Goal: Check status: Check status

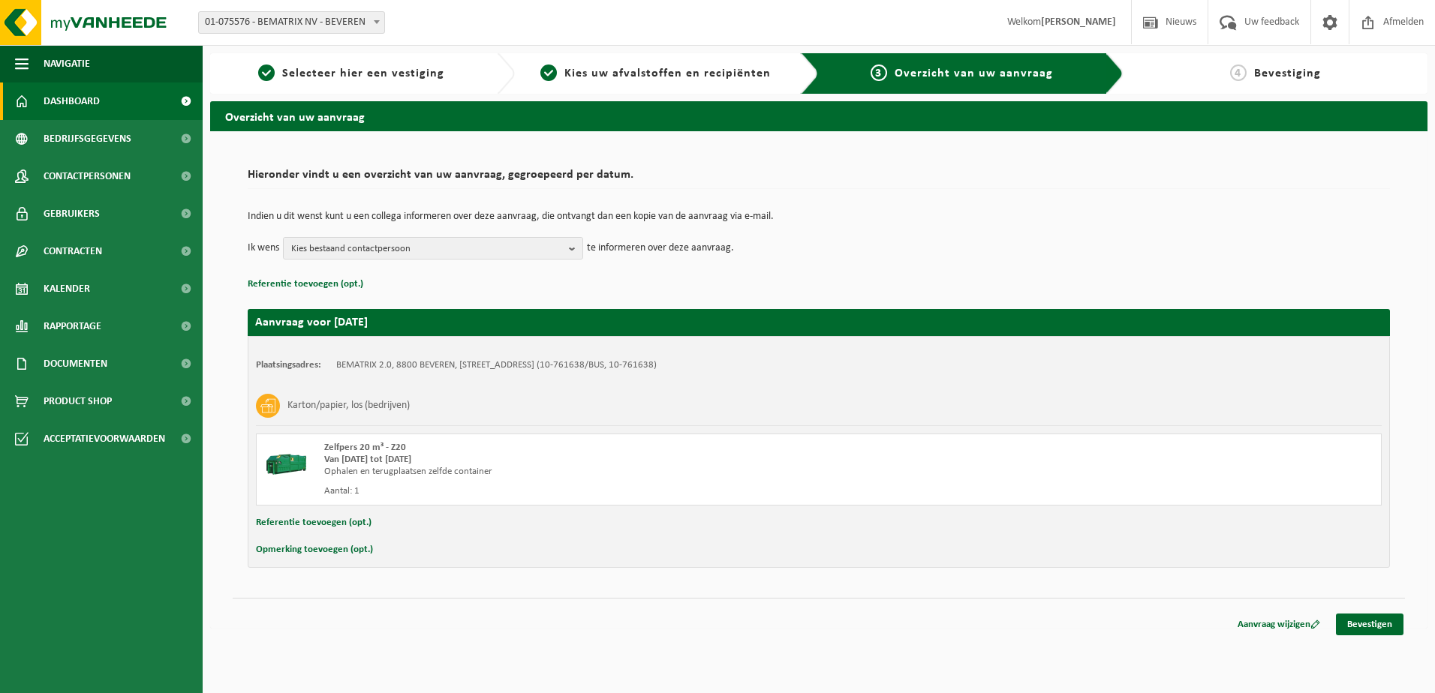
click at [68, 103] on span "Dashboard" at bounding box center [72, 102] width 56 height 38
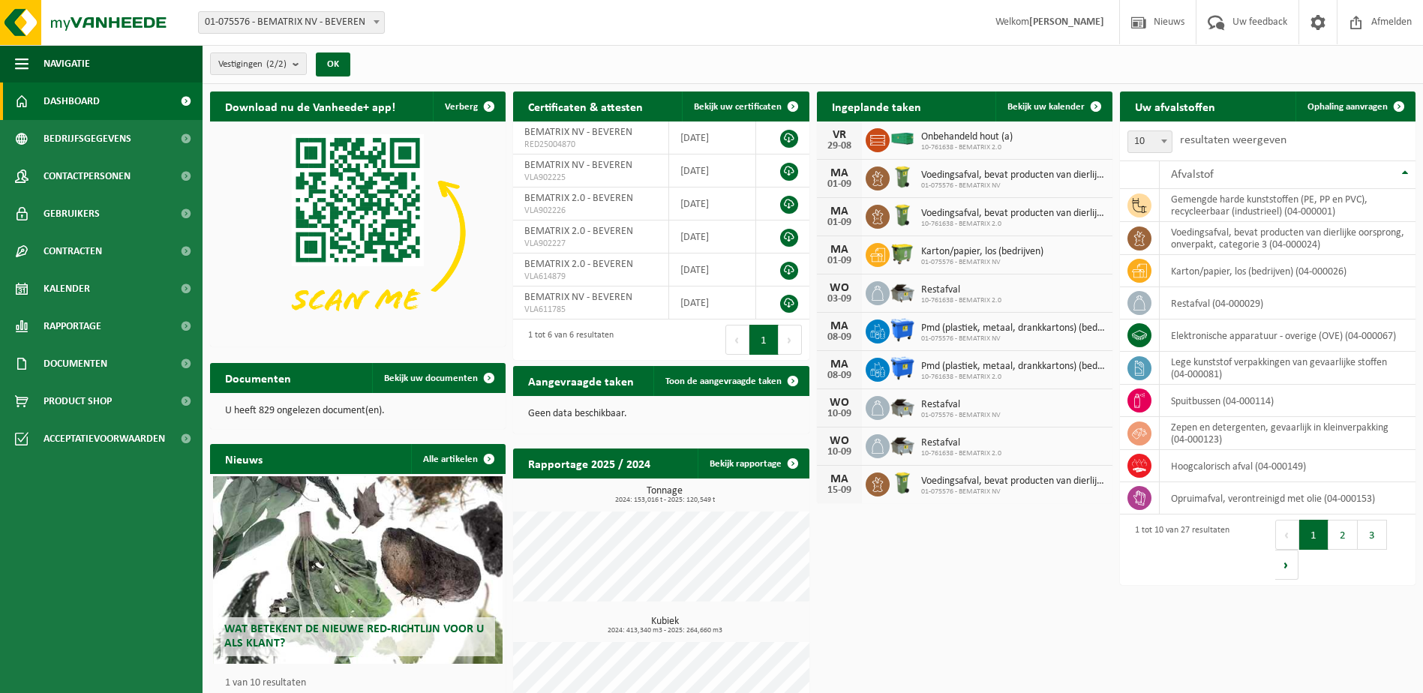
click at [334, 23] on span "01-075576 - BEMATRIX NV - BEVEREN" at bounding box center [291, 22] width 185 height 21
click at [327, 57] on button "OK" at bounding box center [333, 65] width 35 height 24
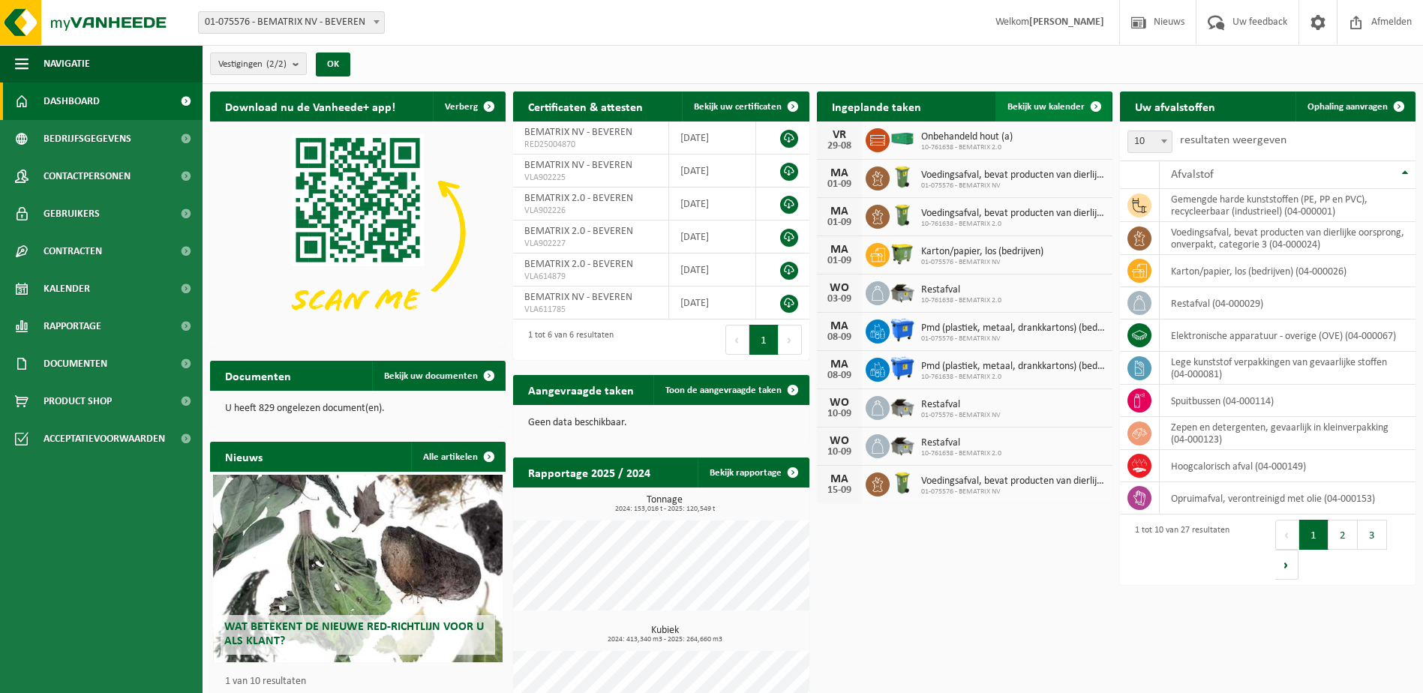
click at [1066, 112] on link "Bekijk uw kalender" at bounding box center [1054, 107] width 116 height 30
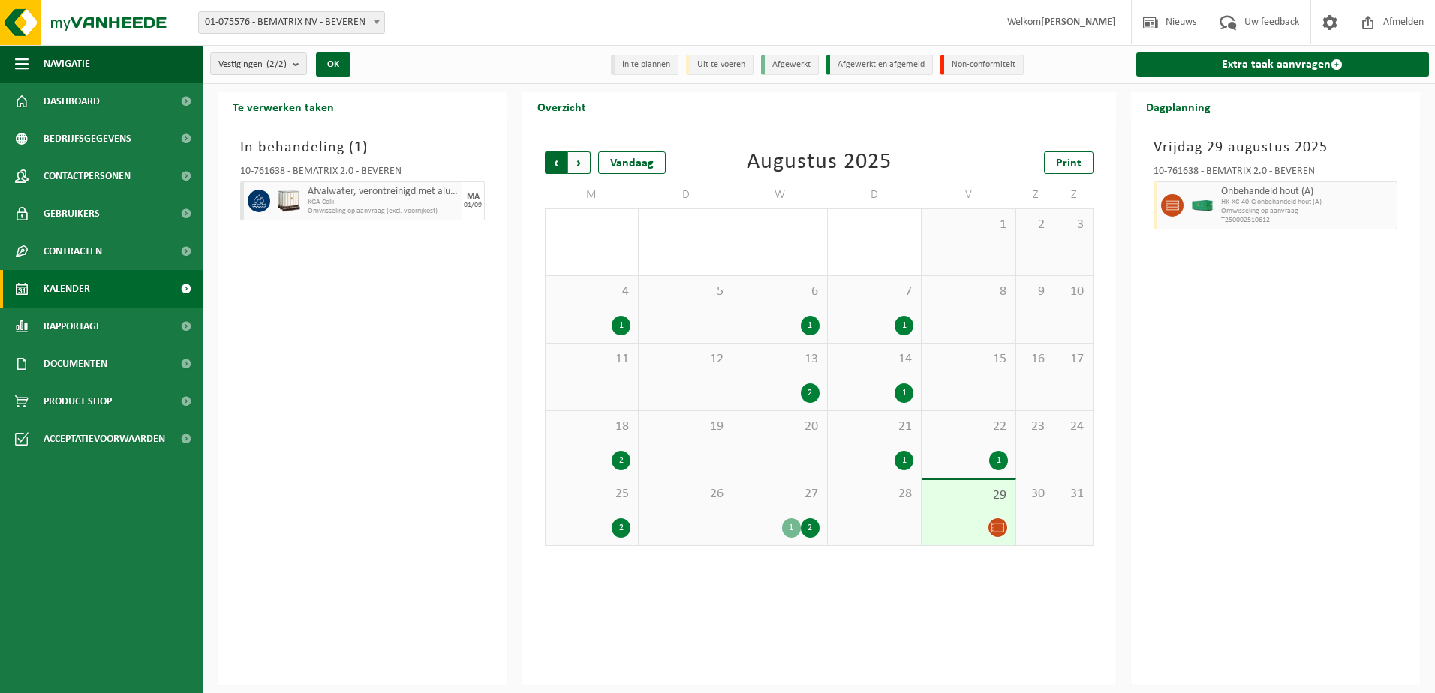
click at [577, 165] on span "Volgende" at bounding box center [579, 163] width 23 height 23
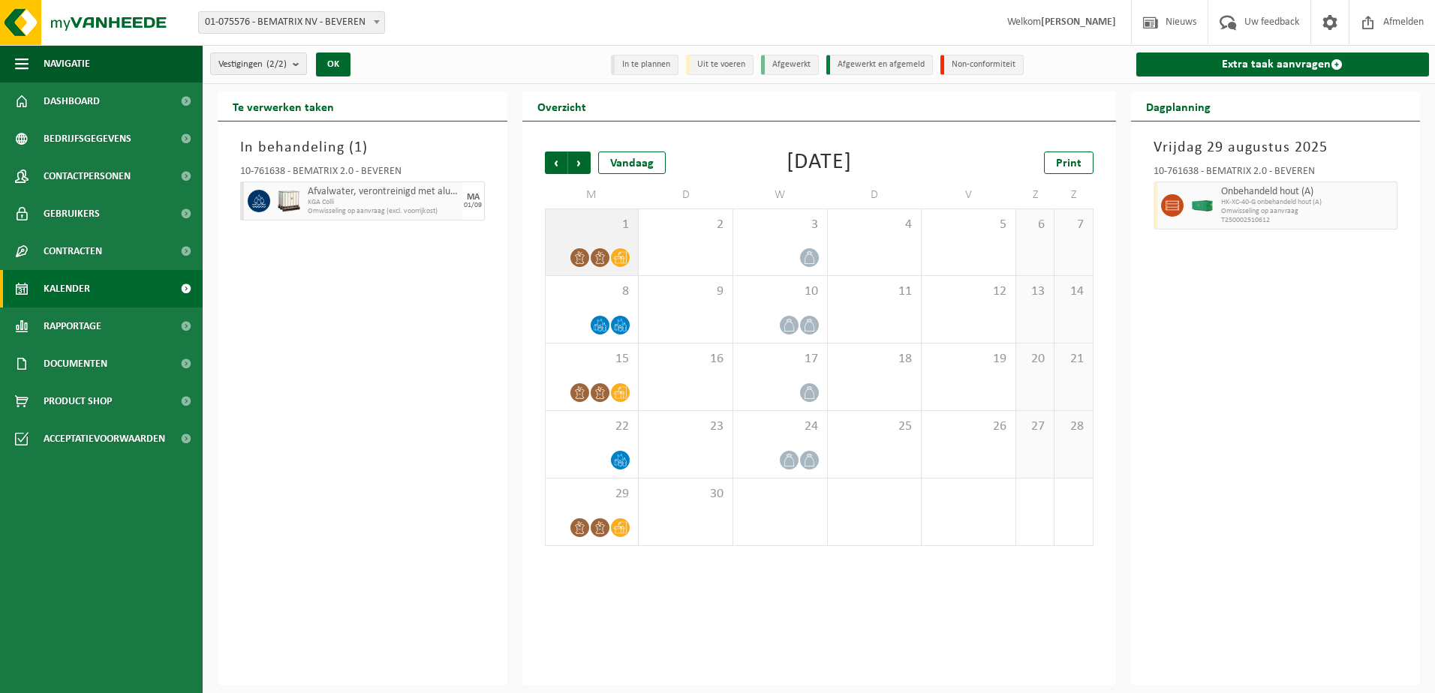
click at [619, 258] on icon at bounding box center [620, 258] width 13 height 12
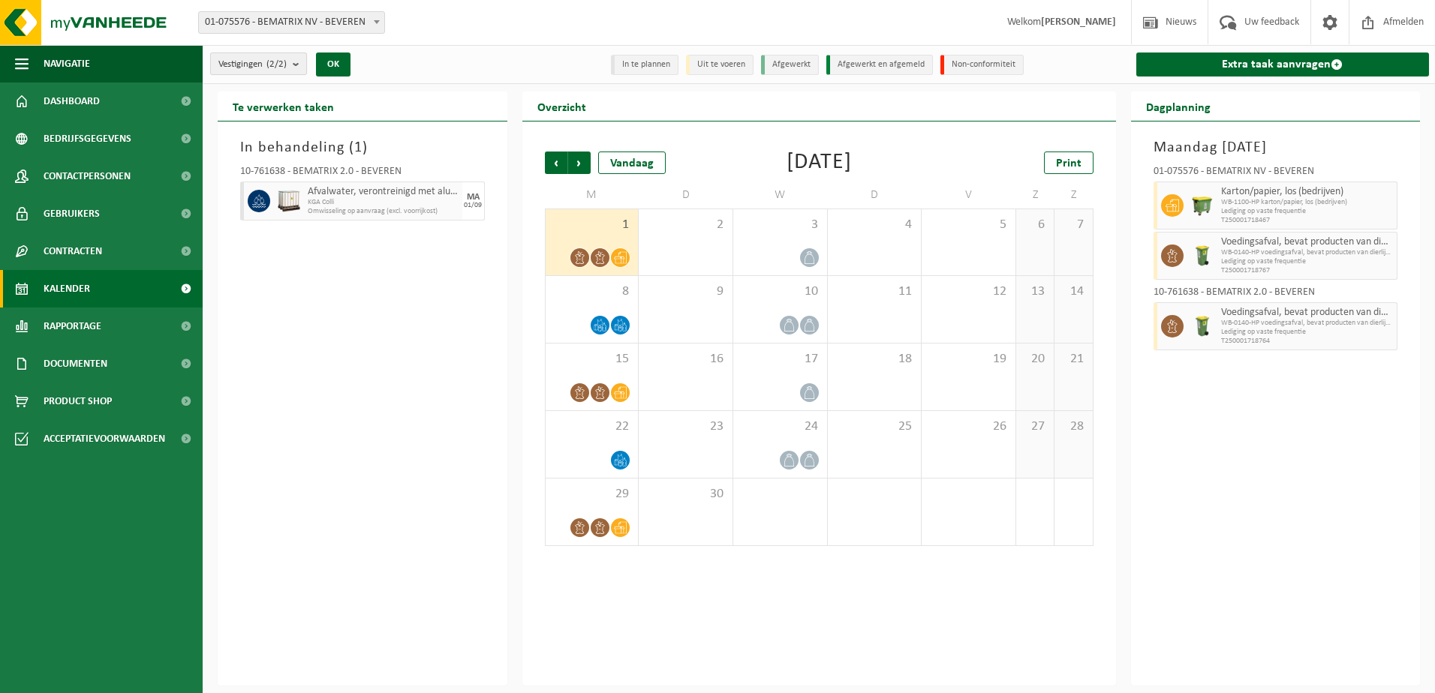
click at [297, 72] on b "submit" at bounding box center [300, 63] width 14 height 21
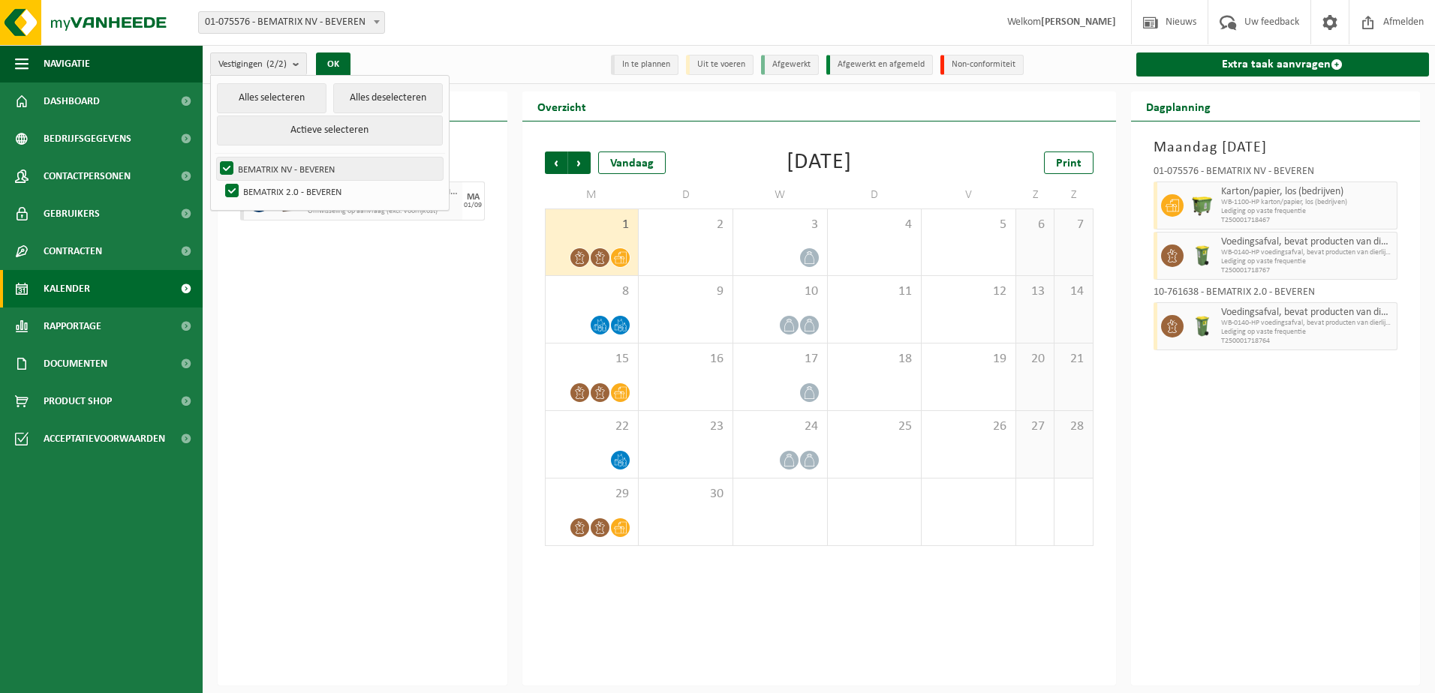
click at [273, 169] on label "BEMATRIX NV - BEVEREN" at bounding box center [330, 169] width 226 height 23
click at [215, 158] on input "BEMATRIX NV - BEVEREN" at bounding box center [214, 157] width 1 height 1
checkbox input "false"
click at [230, 186] on label "BEMATRIX 2.0 - BEVEREN" at bounding box center [332, 191] width 221 height 23
click at [220, 180] on input "BEMATRIX 2.0 - BEVEREN" at bounding box center [219, 179] width 1 height 1
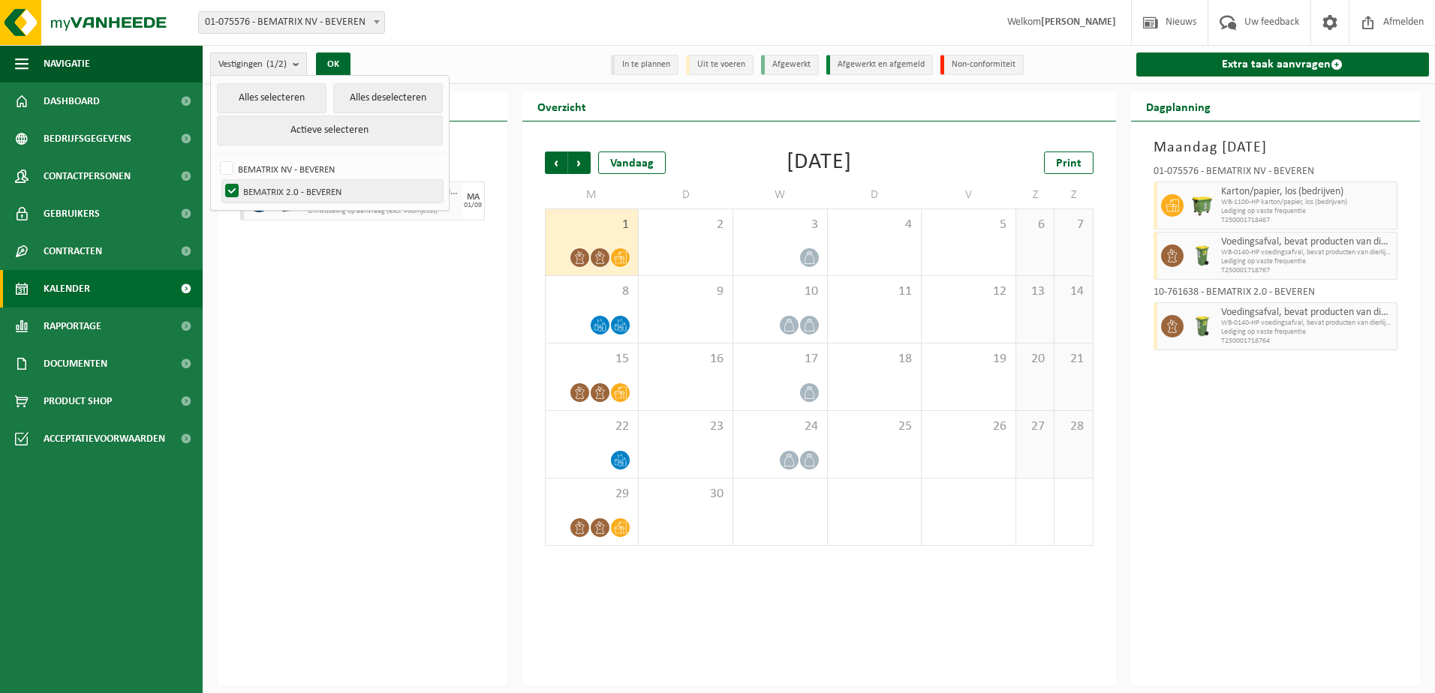
checkbox input "false"
click at [224, 168] on label "BEMATRIX NV - BEVEREN" at bounding box center [330, 169] width 226 height 23
click at [215, 158] on input "BEMATRIX NV - BEVEREN" at bounding box center [214, 157] width 1 height 1
checkbox input "true"
click at [328, 69] on button "OK" at bounding box center [333, 65] width 35 height 24
